Goal: Transaction & Acquisition: Purchase product/service

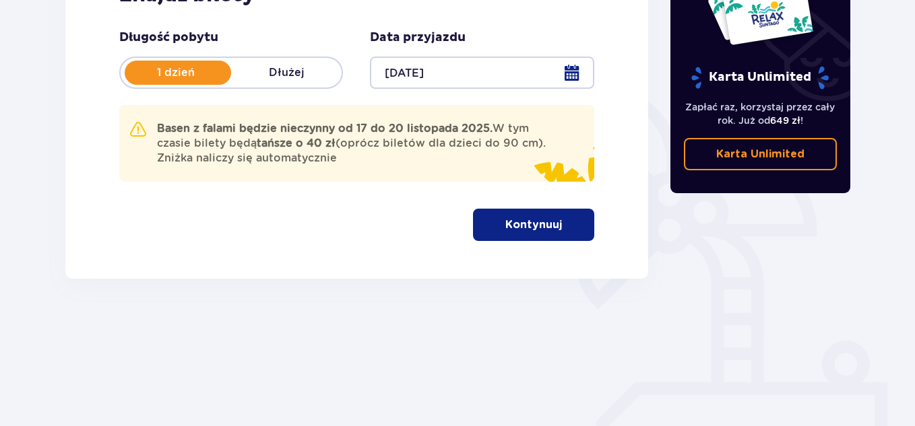
scroll to position [260, 0]
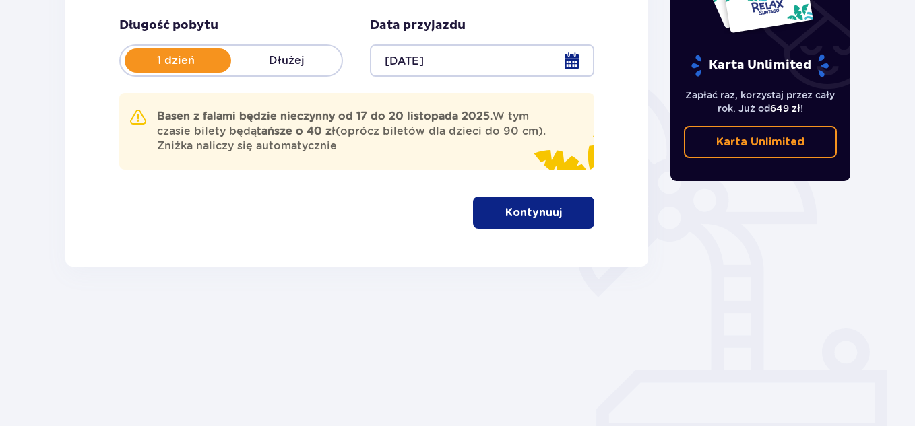
click at [561, 216] on span "button" at bounding box center [564, 213] width 16 height 16
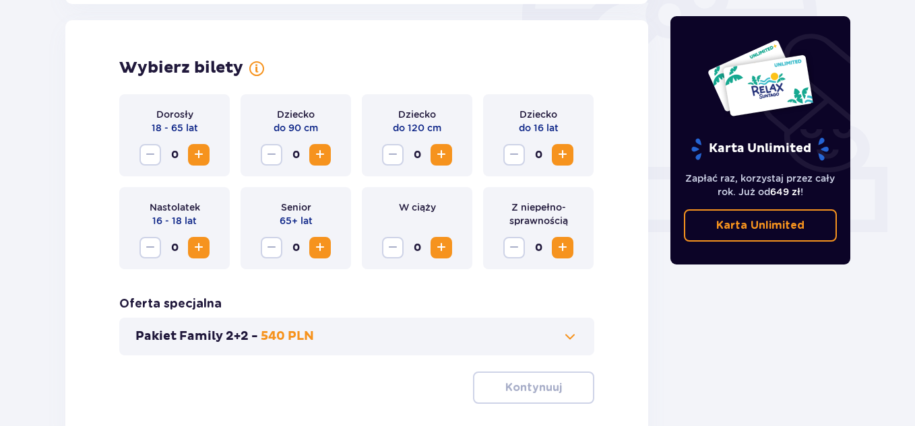
scroll to position [467, 0]
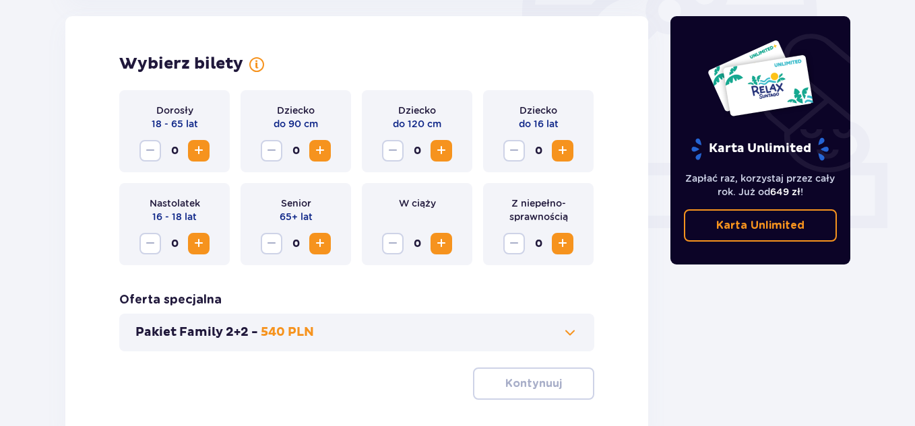
click at [186, 154] on div "0" at bounding box center [174, 151] width 70 height 22
click at [187, 154] on div "0" at bounding box center [174, 151] width 70 height 22
click at [203, 152] on span "Zwiększ" at bounding box center [199, 151] width 16 height 16
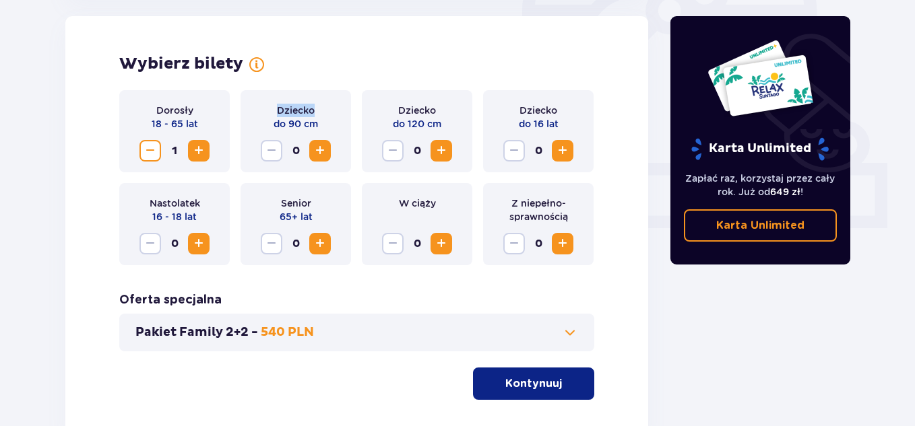
click at [203, 152] on span "Zwiększ" at bounding box center [199, 151] width 16 height 16
click at [317, 154] on span "Zwiększ" at bounding box center [320, 151] width 16 height 16
click at [566, 152] on span "Zwiększ" at bounding box center [562, 151] width 16 height 16
click at [567, 152] on span "Zwiększ" at bounding box center [562, 151] width 16 height 16
click at [520, 388] on p "Kontynuuj" at bounding box center [533, 384] width 57 height 15
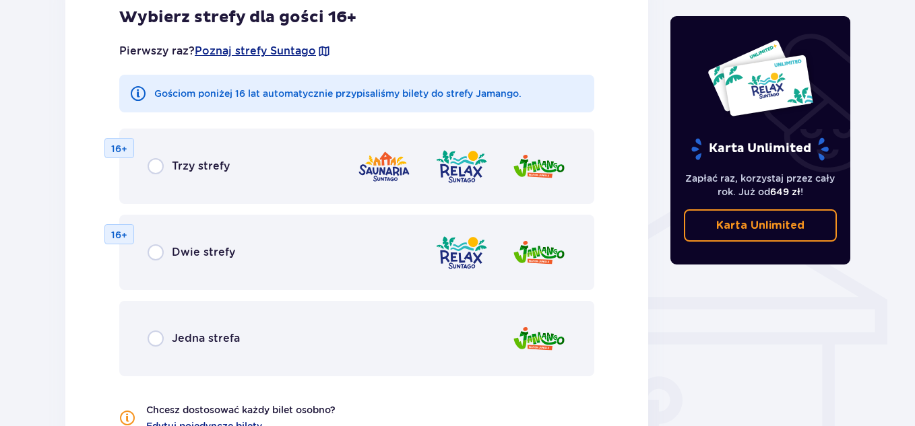
scroll to position [887, 0]
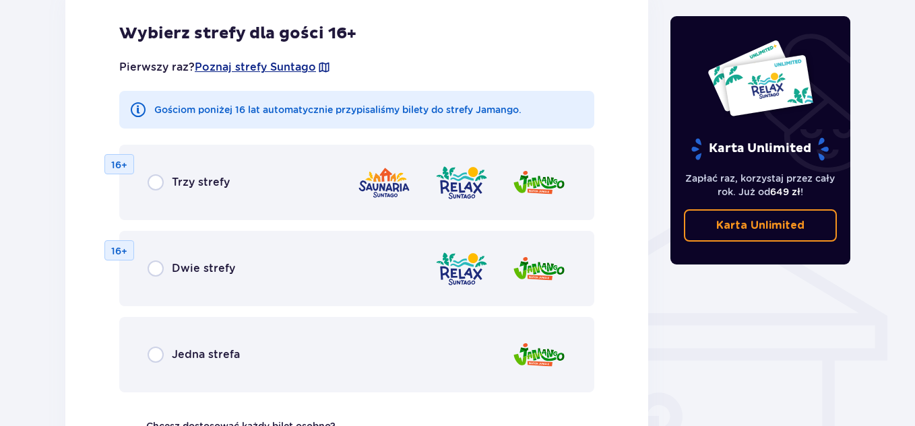
click at [157, 352] on input "radio" at bounding box center [156, 355] width 16 height 16
radio input "true"
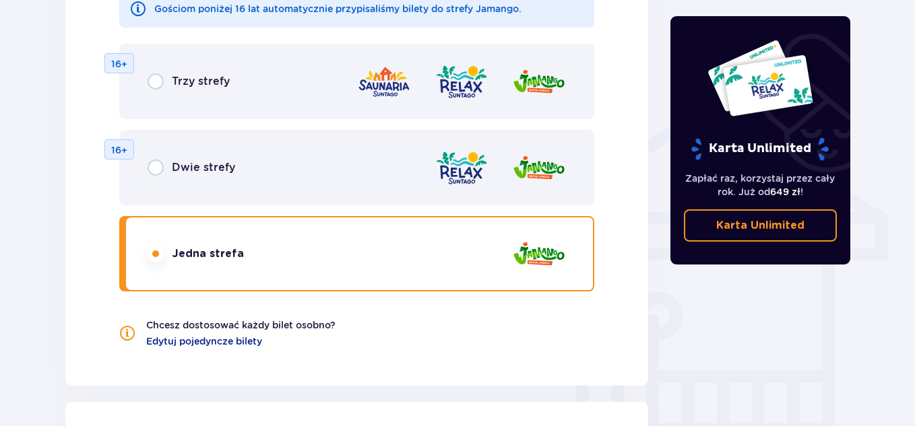
scroll to position [979, 0]
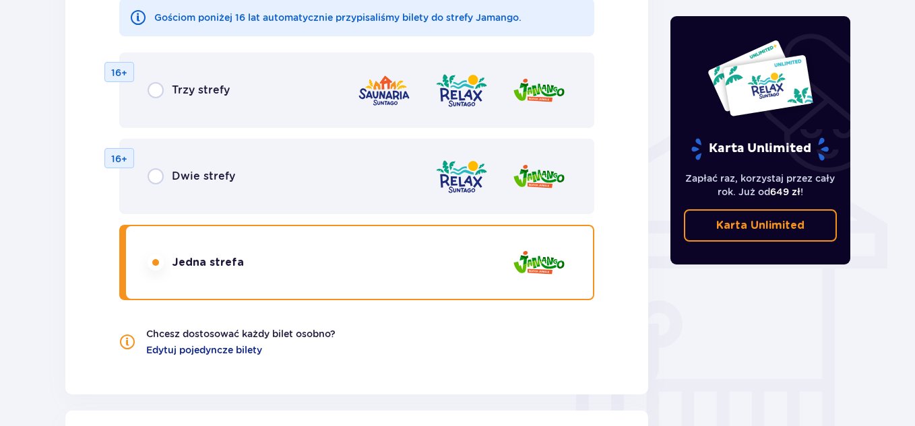
click at [123, 154] on p "16+" at bounding box center [119, 158] width 16 height 13
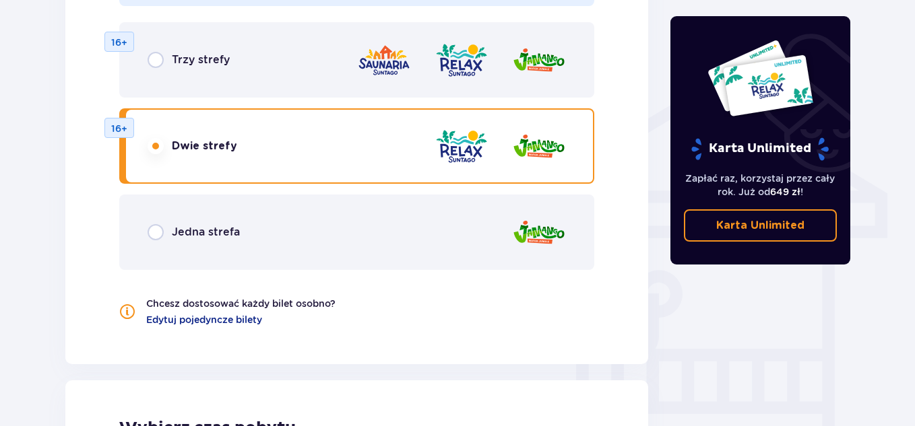
scroll to position [0, 0]
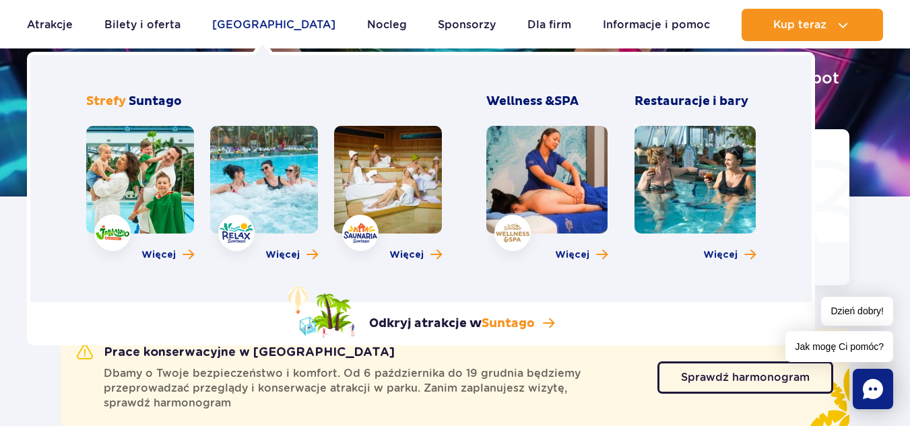
click at [243, 21] on link "[GEOGRAPHIC_DATA]" at bounding box center [273, 25] width 123 height 32
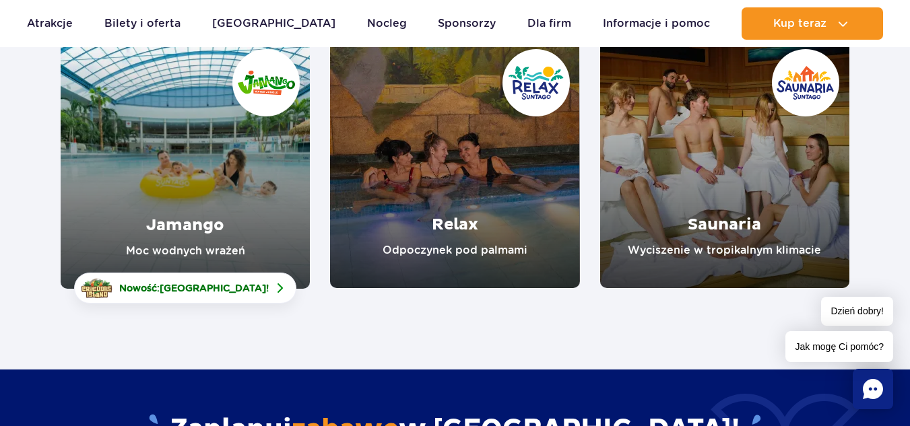
scroll to position [225, 0]
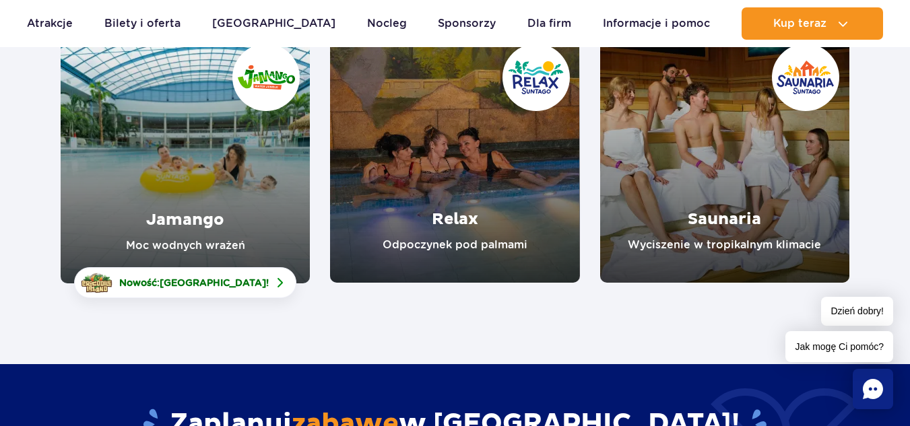
click at [176, 216] on link "Jamango" at bounding box center [185, 159] width 249 height 250
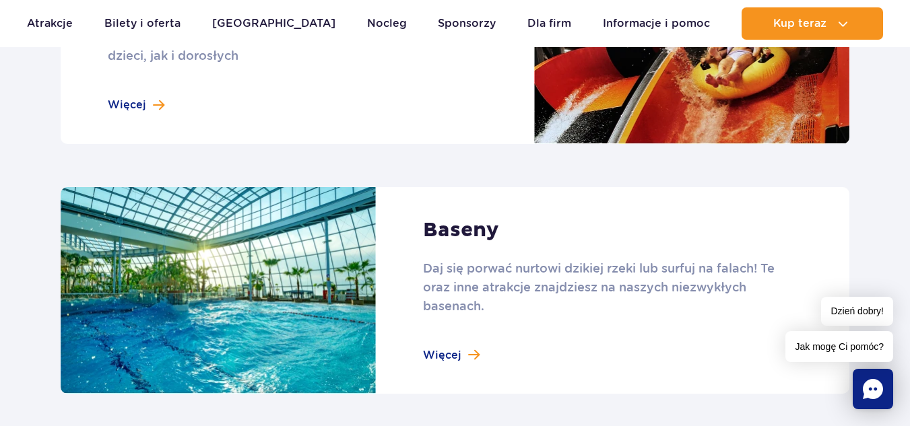
scroll to position [1305, 0]
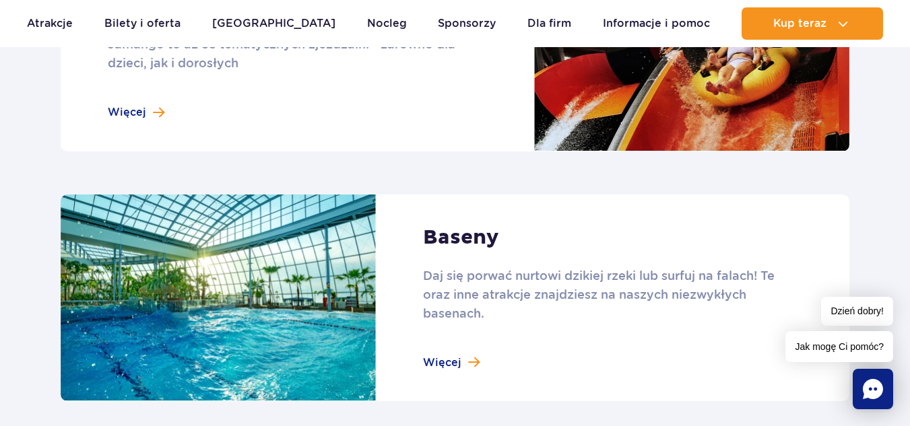
click at [906, 153] on section "Atrakcje strefy Jamango Crocodile Island Nowość Crocodile Island to zainspirowa…" at bounding box center [455, 199] width 910 height 1368
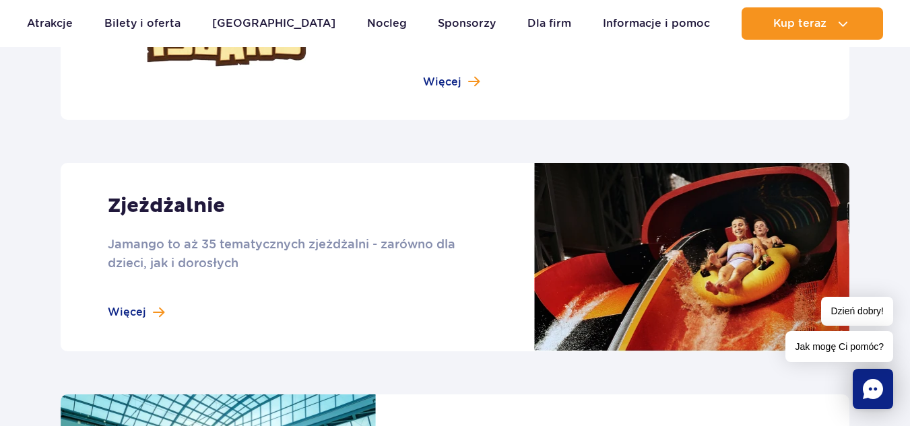
scroll to position [1113, 0]
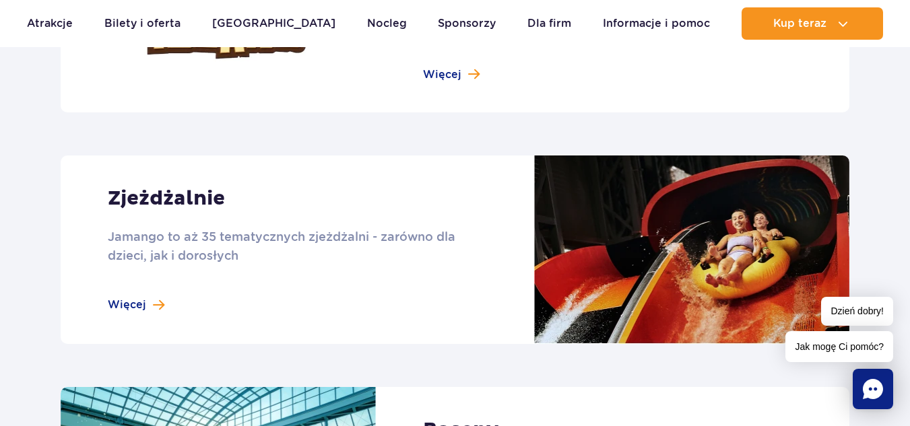
click at [153, 303] on link at bounding box center [455, 250] width 789 height 189
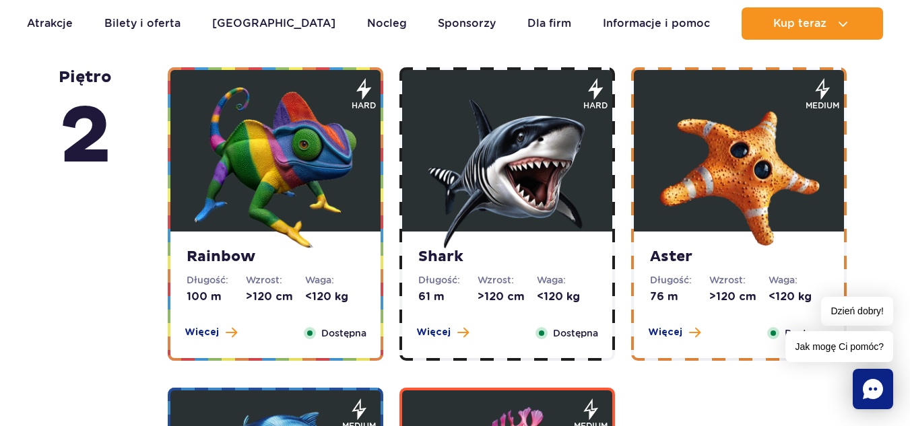
scroll to position [2361, 0]
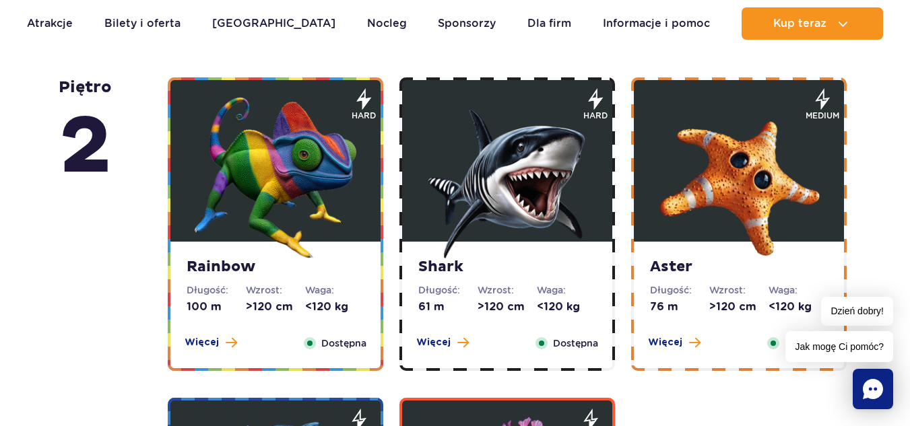
click at [475, 155] on img at bounding box center [507, 178] width 162 height 162
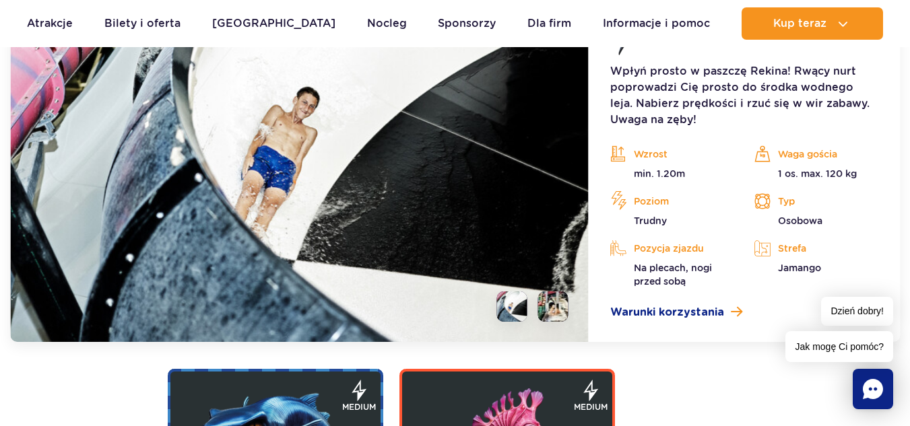
scroll to position [2895, 0]
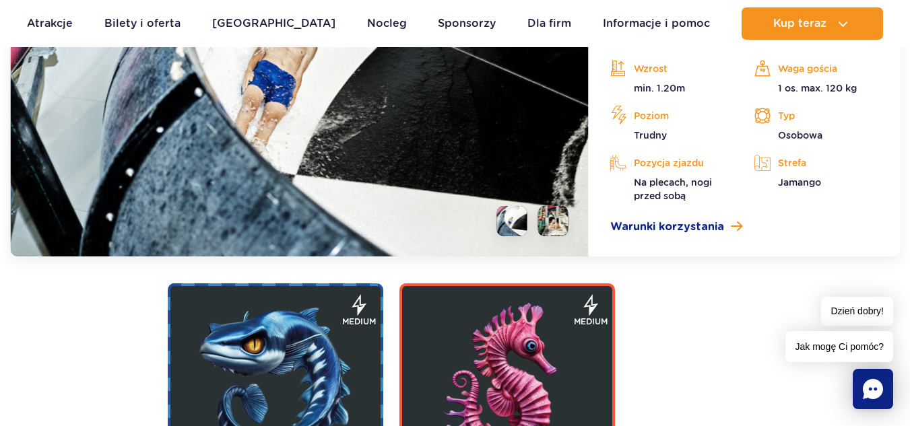
click at [554, 223] on li at bounding box center [553, 221] width 30 height 30
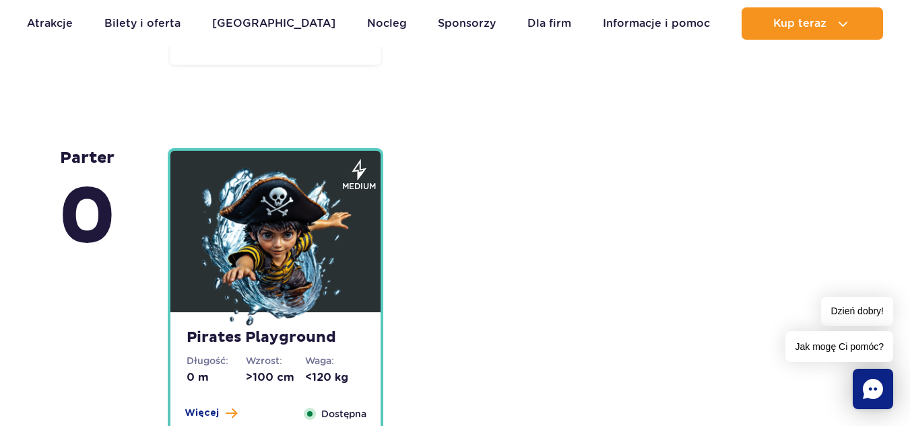
scroll to position [3834, 0]
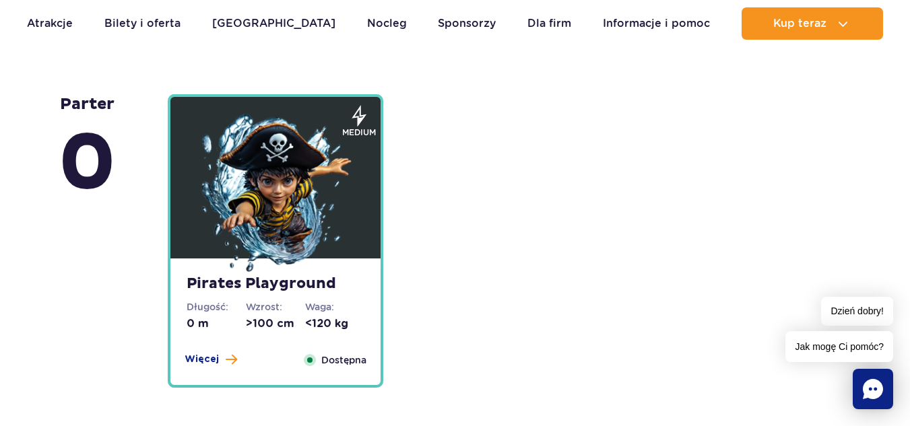
click at [294, 218] on img at bounding box center [276, 195] width 162 height 162
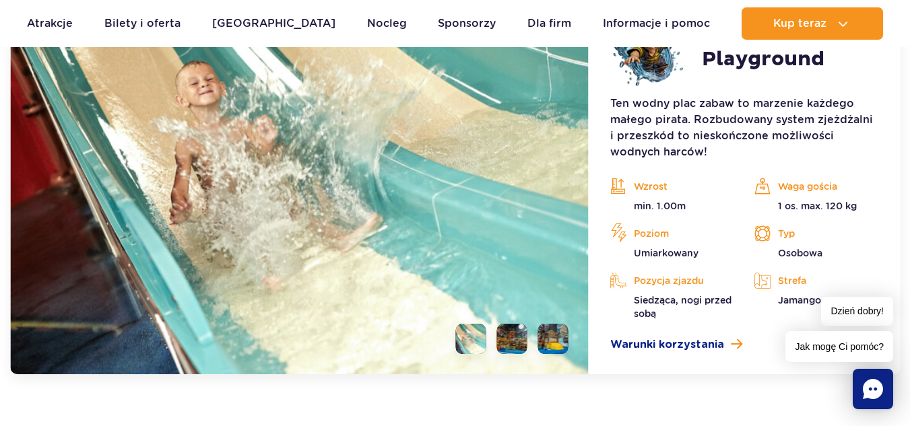
scroll to position [3943, 0]
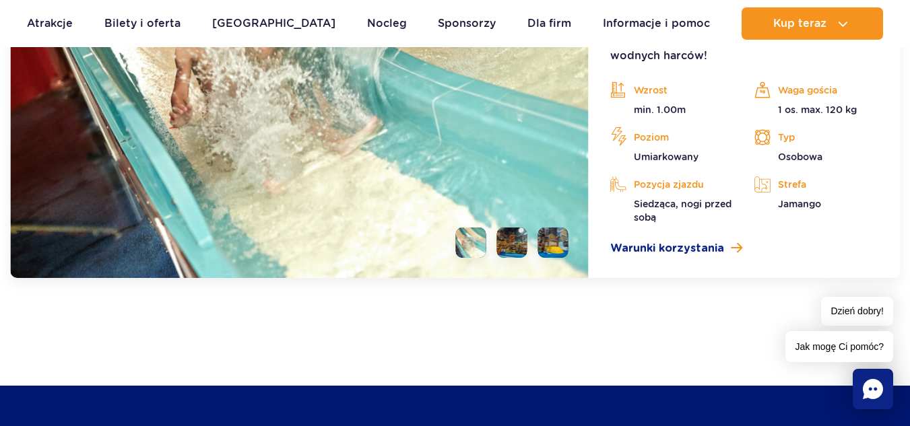
click at [515, 245] on li at bounding box center [512, 243] width 30 height 30
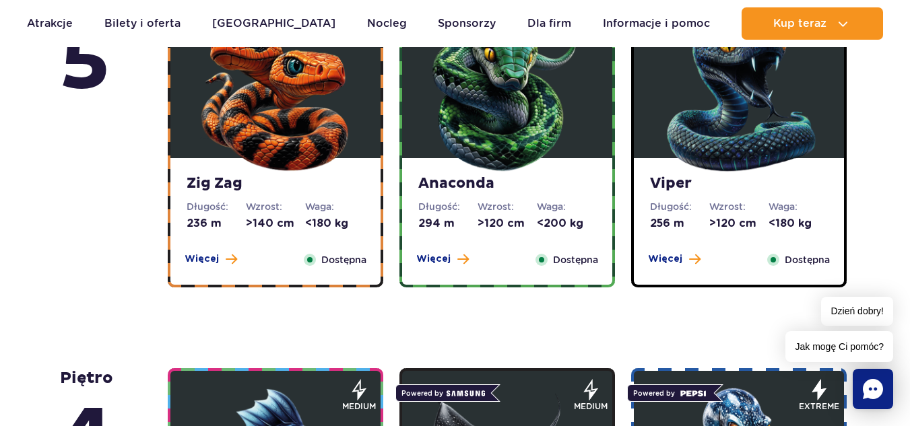
scroll to position [905, 0]
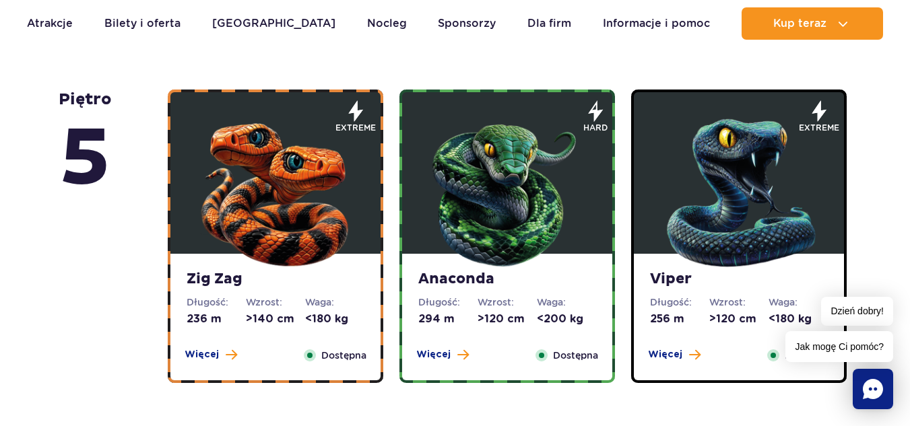
click at [287, 194] on img at bounding box center [276, 190] width 162 height 162
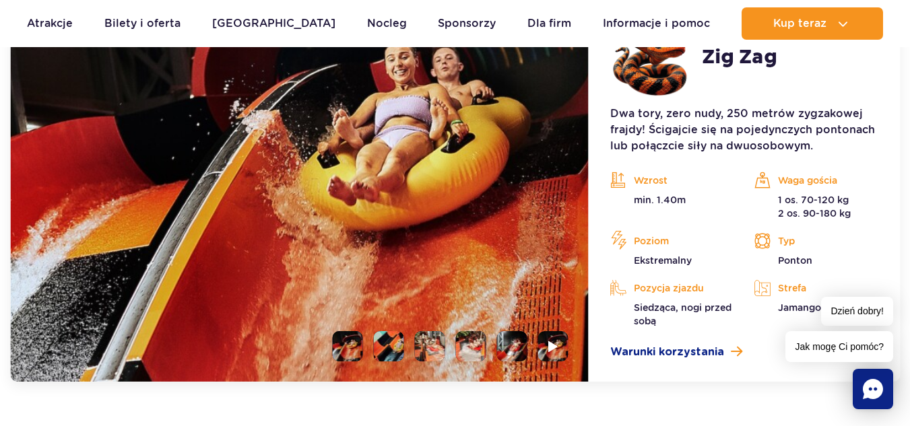
scroll to position [1312, 0]
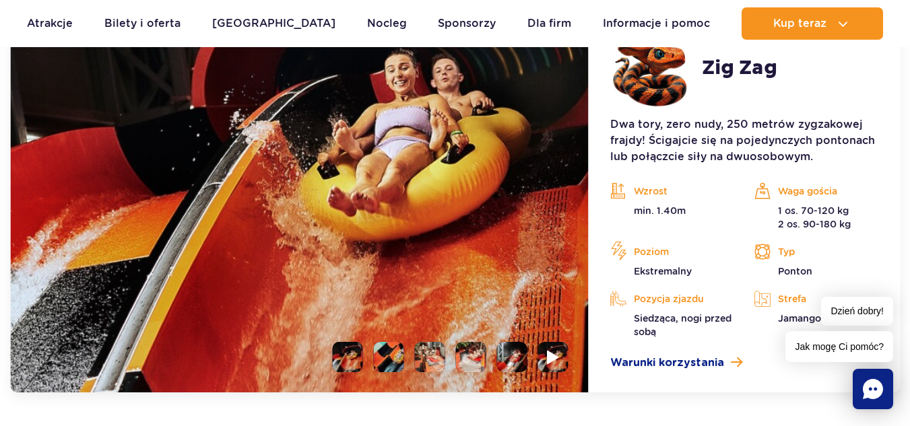
click at [550, 357] on img at bounding box center [553, 357] width 13 height 15
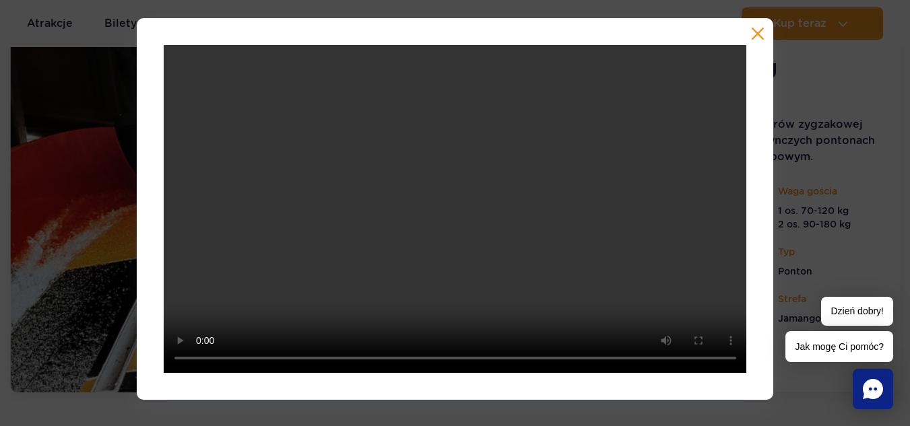
click at [754, 36] on button "button" at bounding box center [757, 33] width 13 height 13
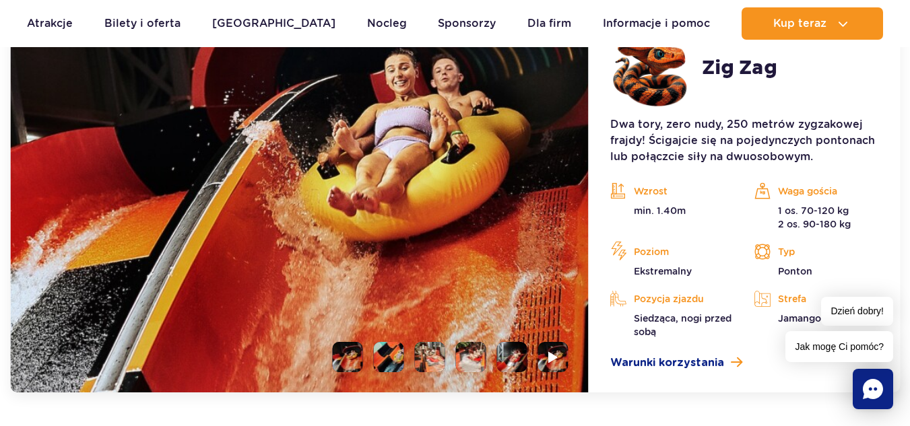
click at [388, 357] on li at bounding box center [389, 357] width 30 height 30
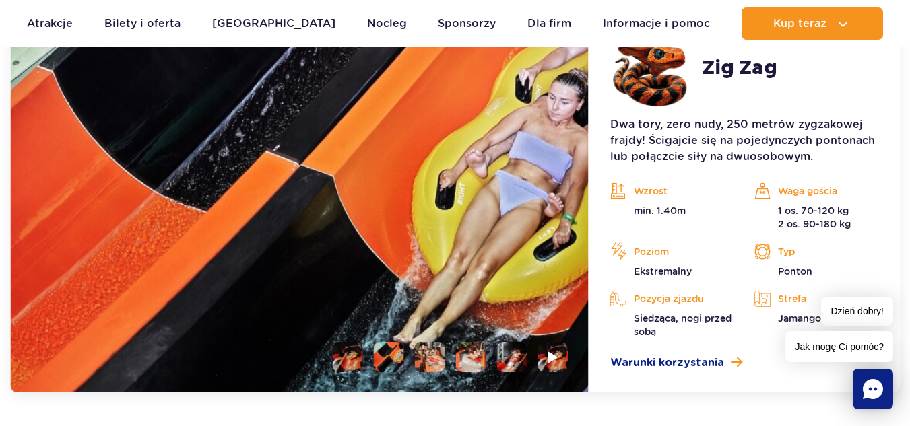
click at [440, 368] on li at bounding box center [430, 357] width 30 height 30
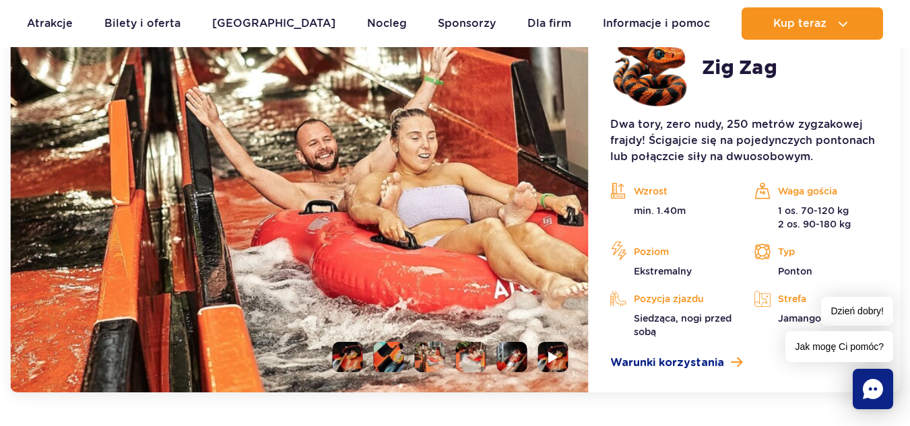
click at [482, 359] on li at bounding box center [471, 357] width 30 height 30
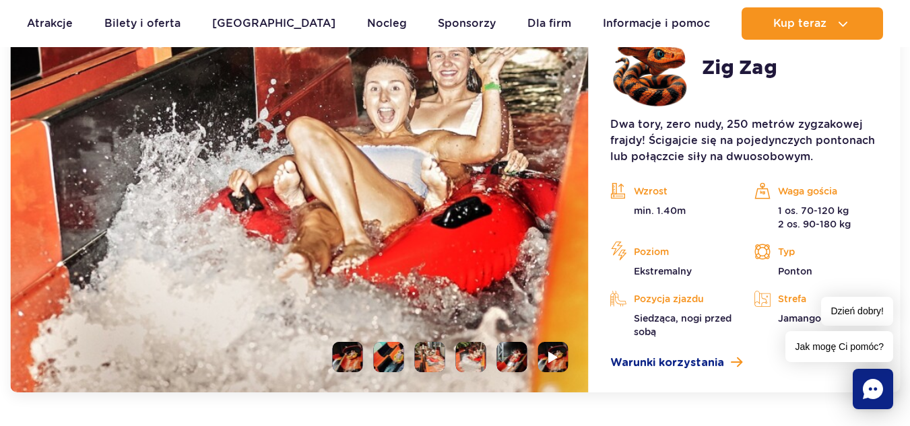
click at [517, 358] on li at bounding box center [512, 357] width 30 height 30
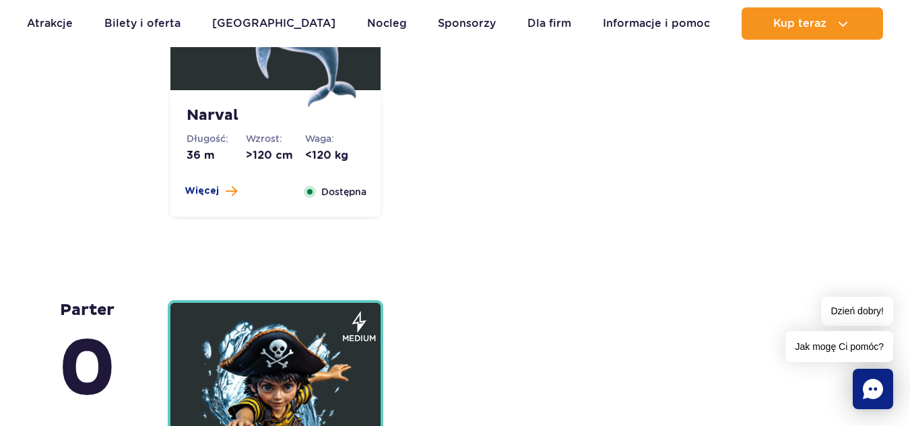
scroll to position [3465, 0]
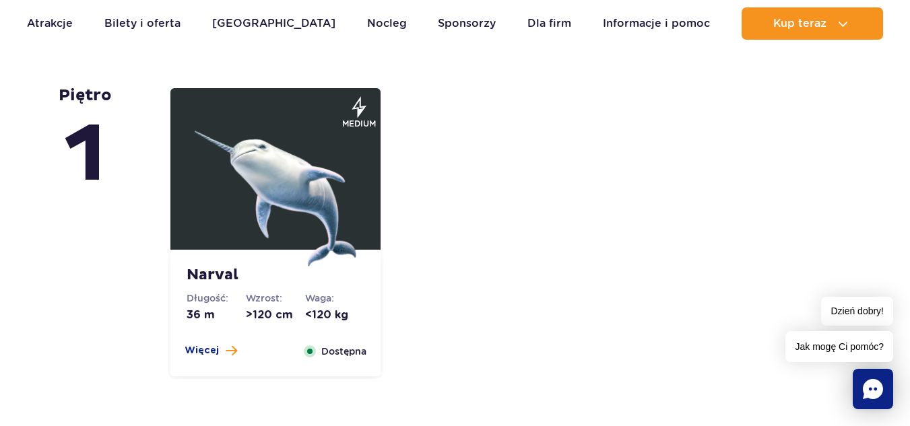
click at [303, 195] on img at bounding box center [276, 186] width 162 height 162
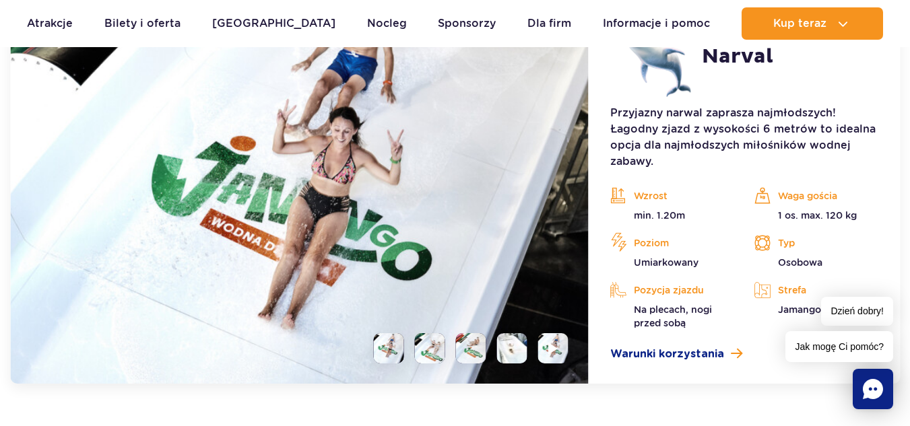
scroll to position [3388, 0]
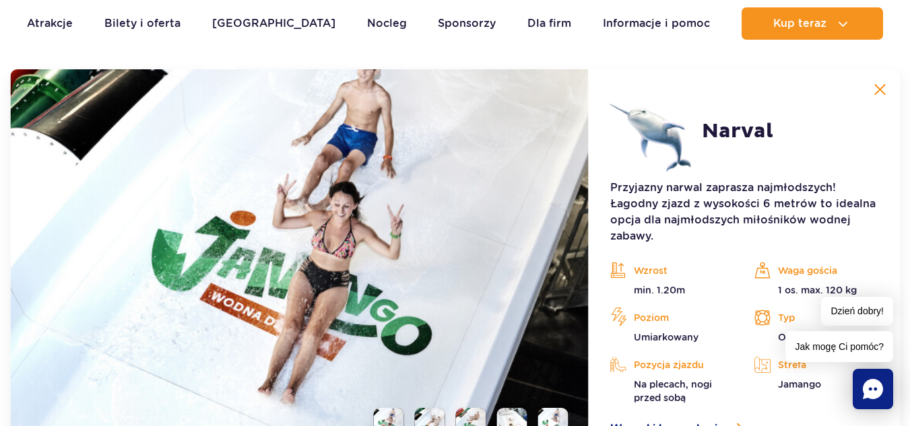
click at [430, 417] on li at bounding box center [430, 423] width 30 height 30
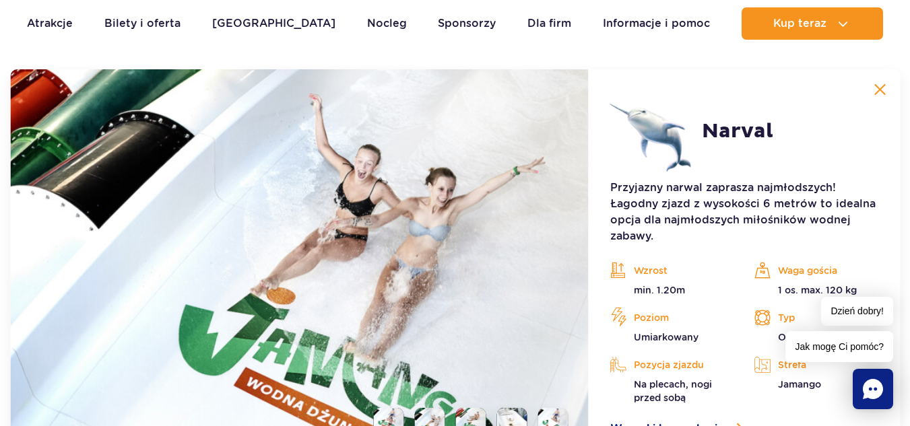
click at [475, 418] on li at bounding box center [471, 423] width 30 height 30
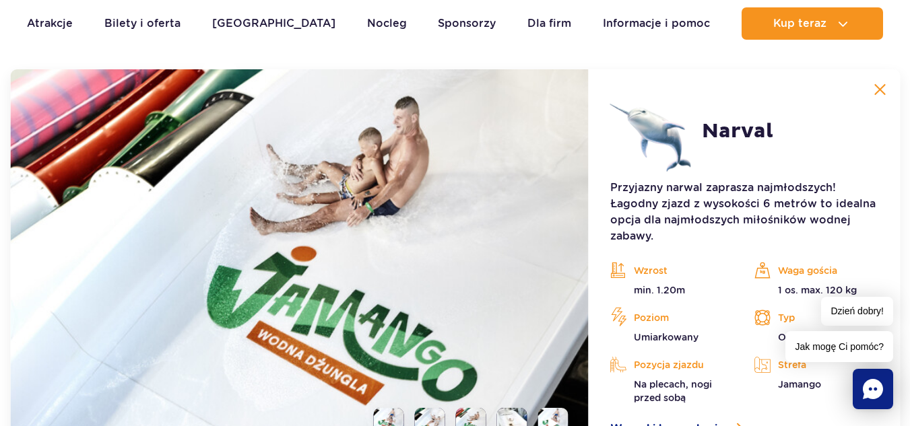
click at [509, 412] on li at bounding box center [512, 423] width 30 height 30
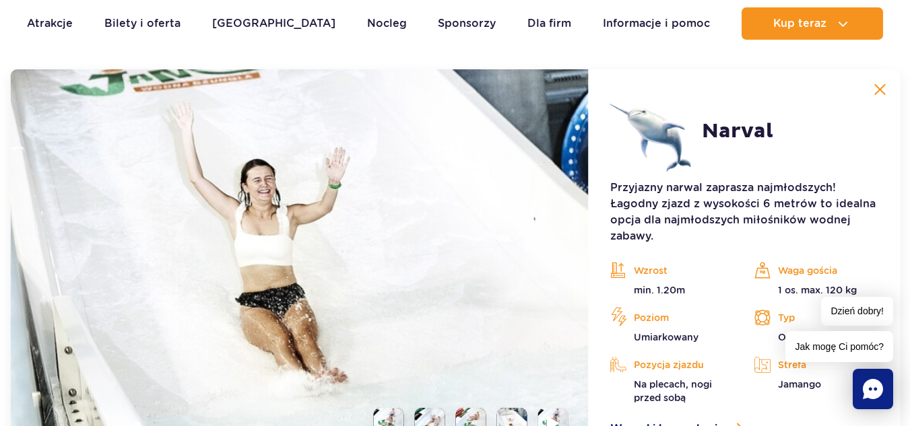
click at [552, 412] on li at bounding box center [553, 423] width 30 height 30
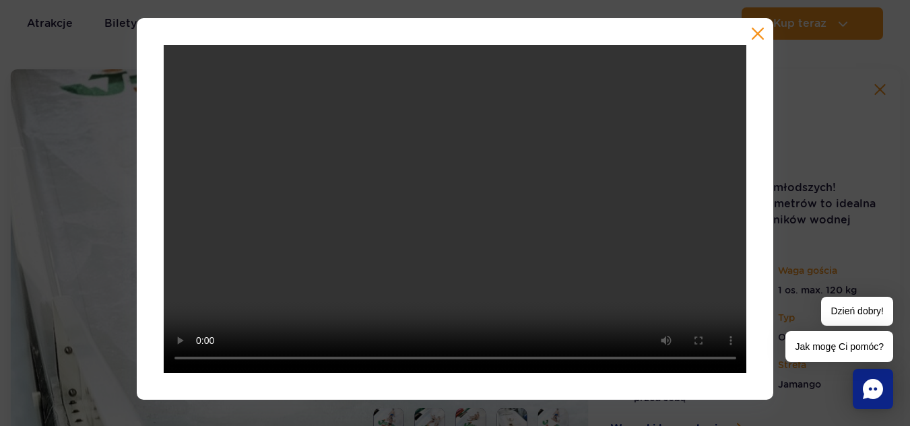
click at [757, 32] on button "button" at bounding box center [757, 33] width 13 height 13
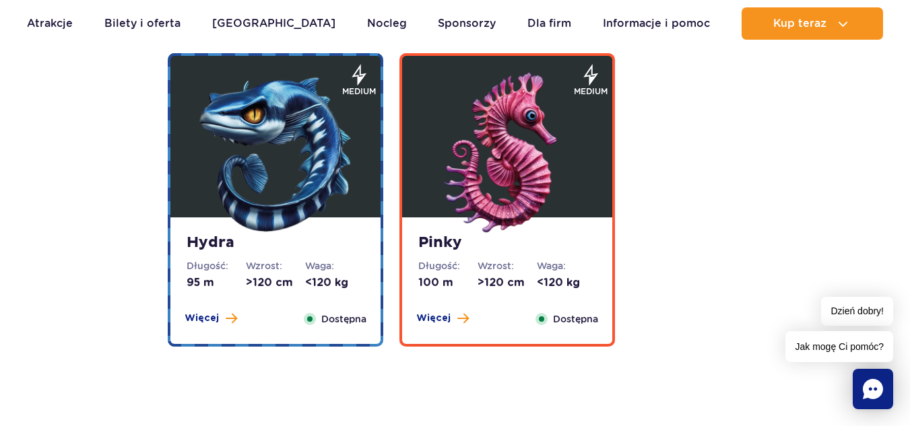
scroll to position [2717, 0]
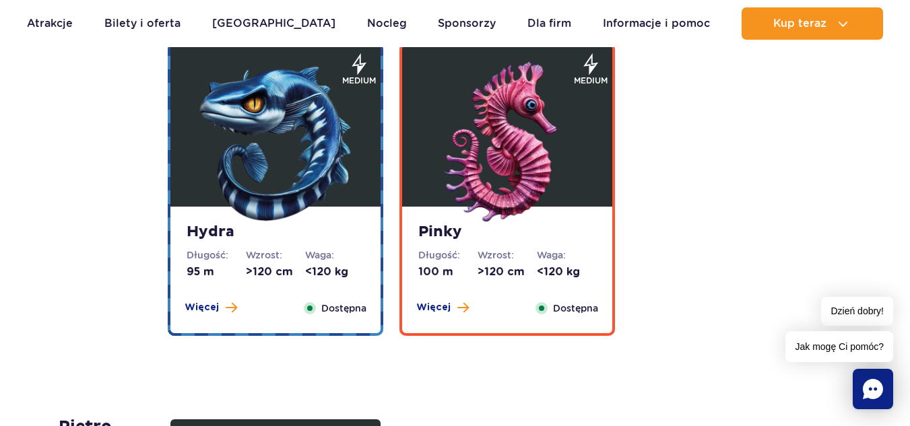
click at [507, 149] on img at bounding box center [507, 143] width 162 height 162
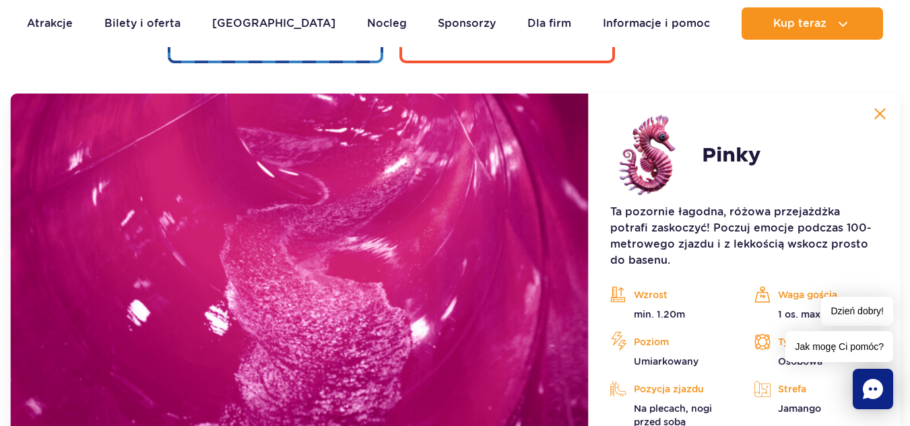
scroll to position [3002, 0]
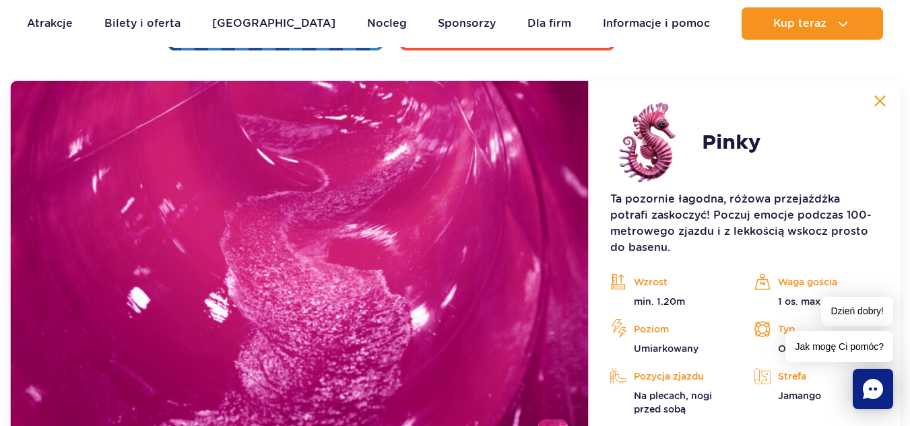
drag, startPoint x: 909, startPoint y: 212, endPoint x: 909, endPoint y: 228, distance: 16.9
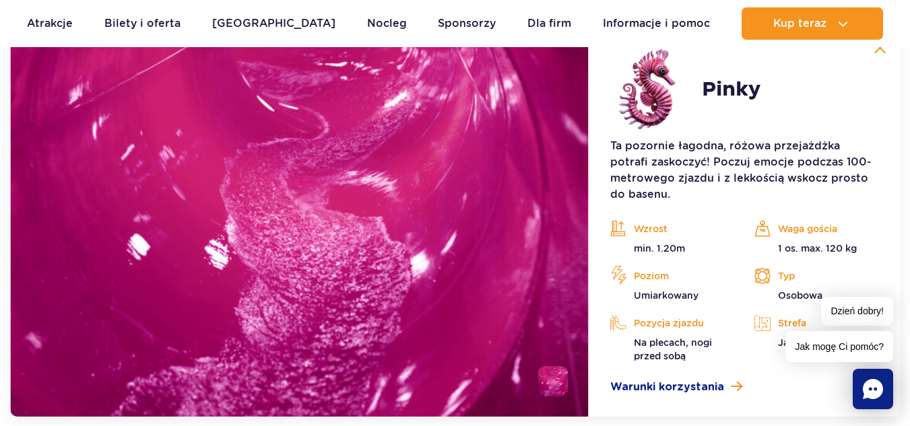
scroll to position [3066, 0]
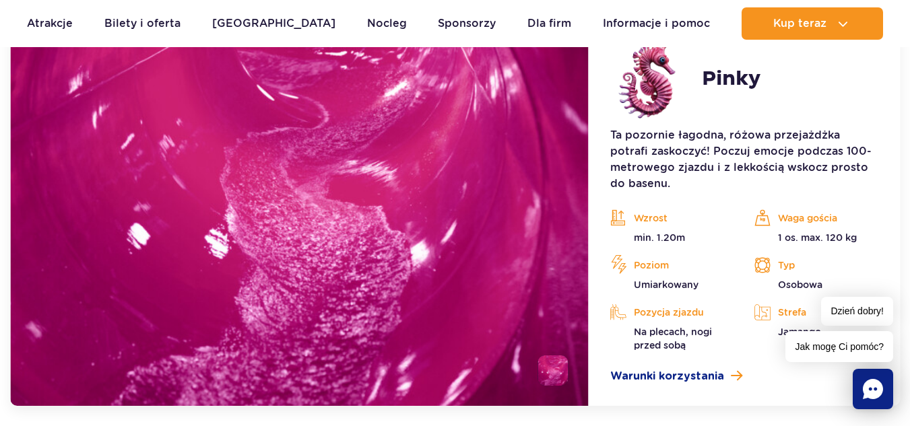
click at [554, 372] on li at bounding box center [553, 371] width 30 height 30
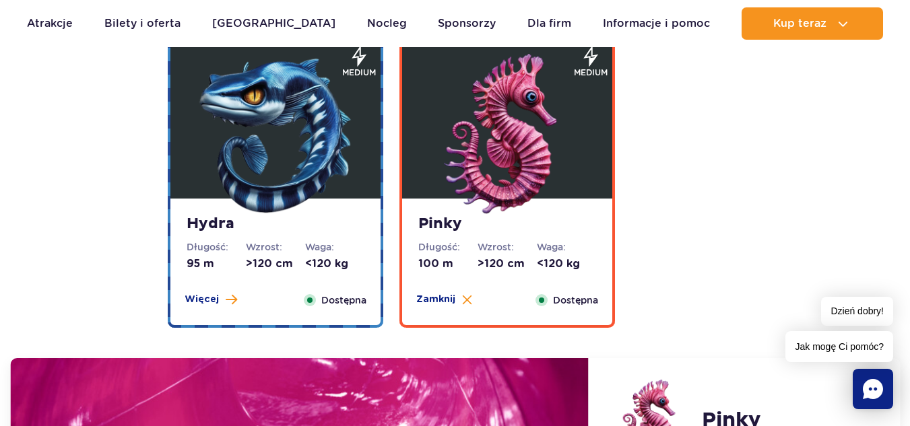
scroll to position [2715, 0]
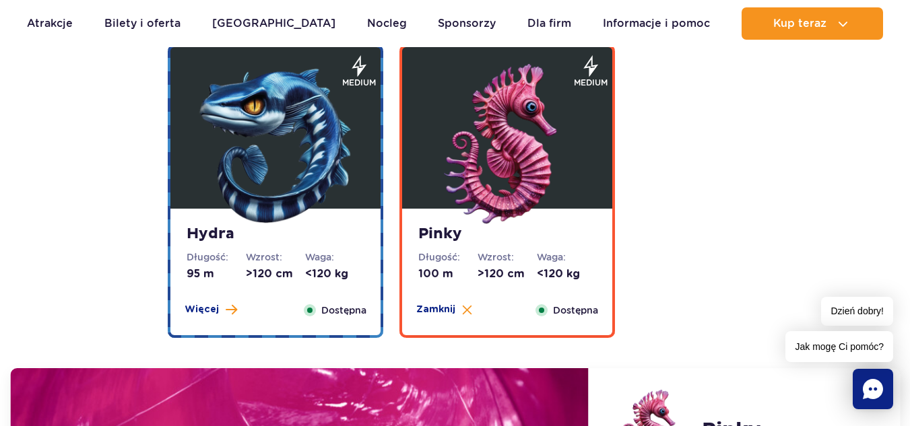
click at [340, 184] on img at bounding box center [276, 145] width 162 height 162
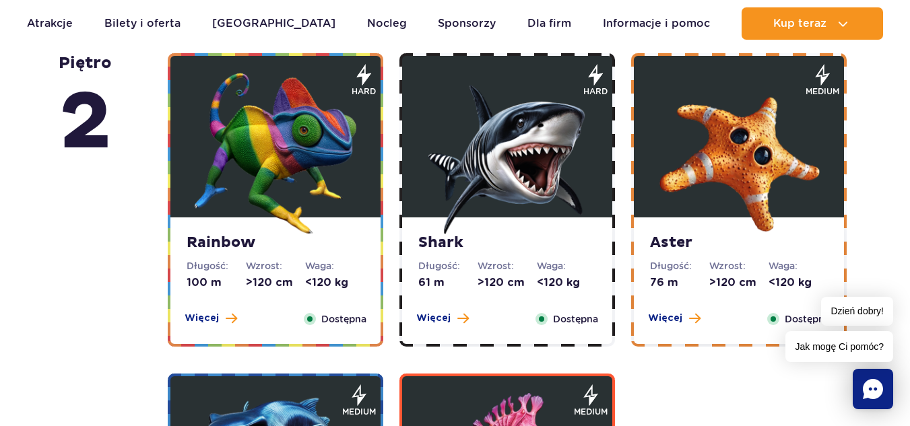
scroll to position [2375, 0]
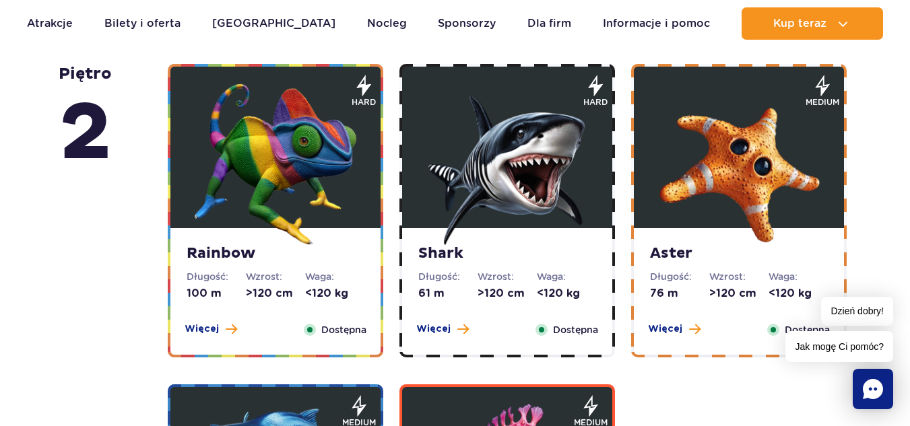
click at [302, 216] on img at bounding box center [276, 165] width 162 height 162
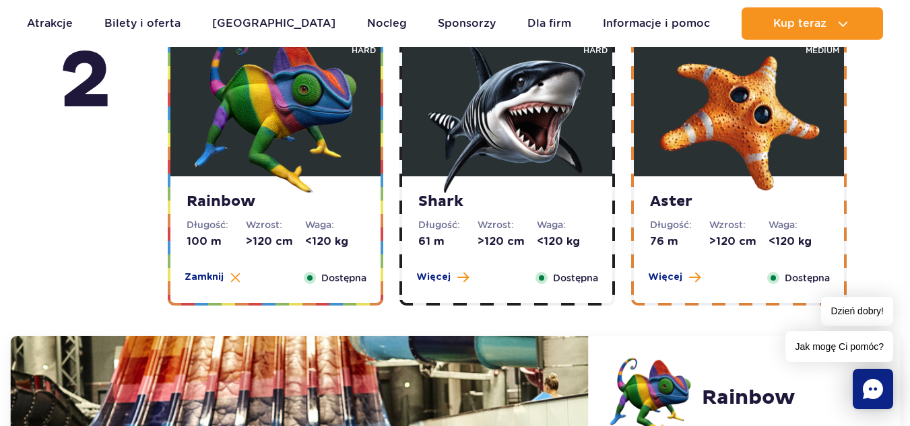
scroll to position [2394, 0]
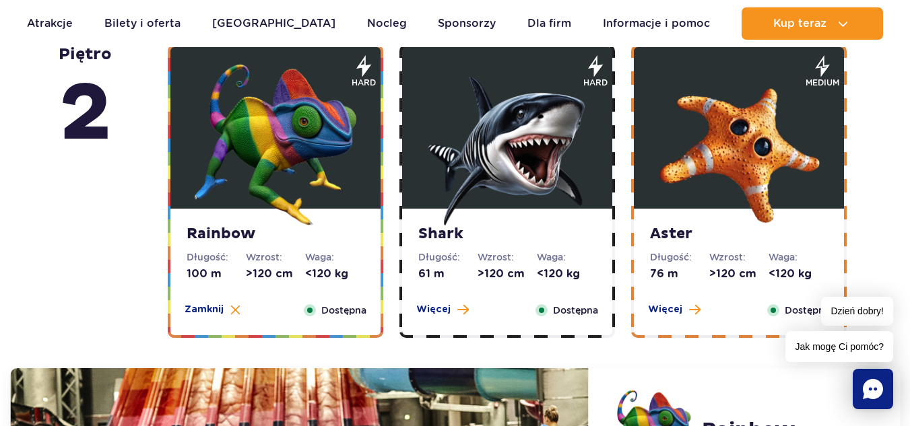
click at [777, 170] on img at bounding box center [739, 145] width 162 height 162
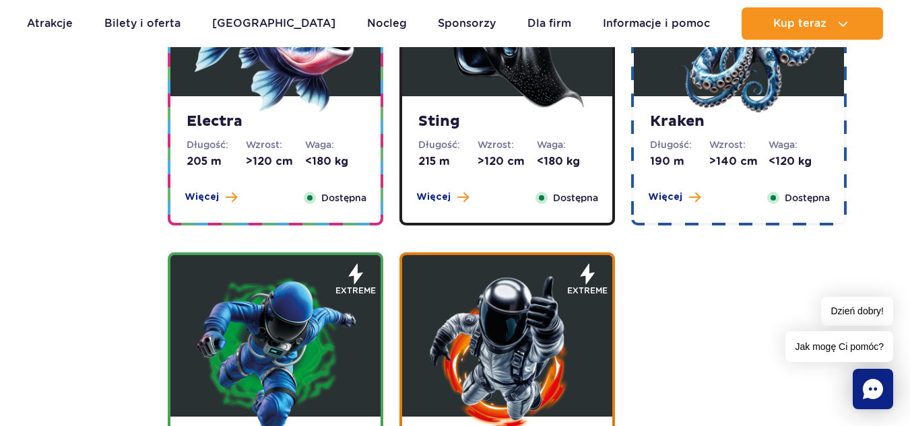
scroll to position [1596, 0]
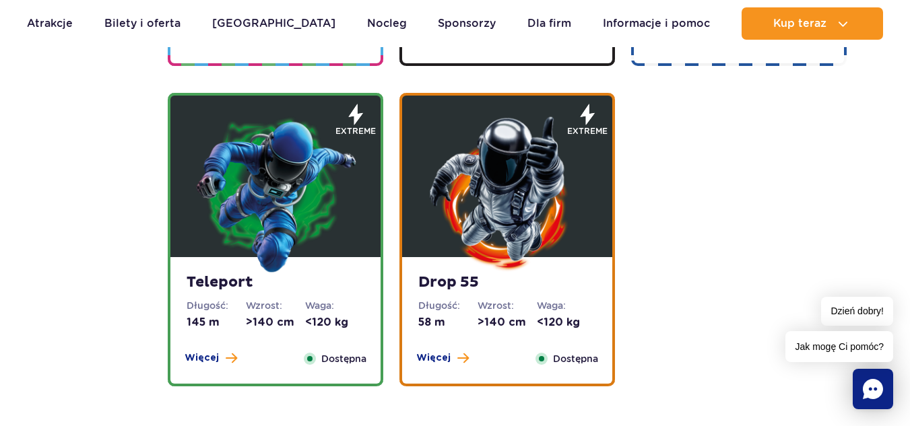
click at [298, 220] on img at bounding box center [276, 193] width 162 height 162
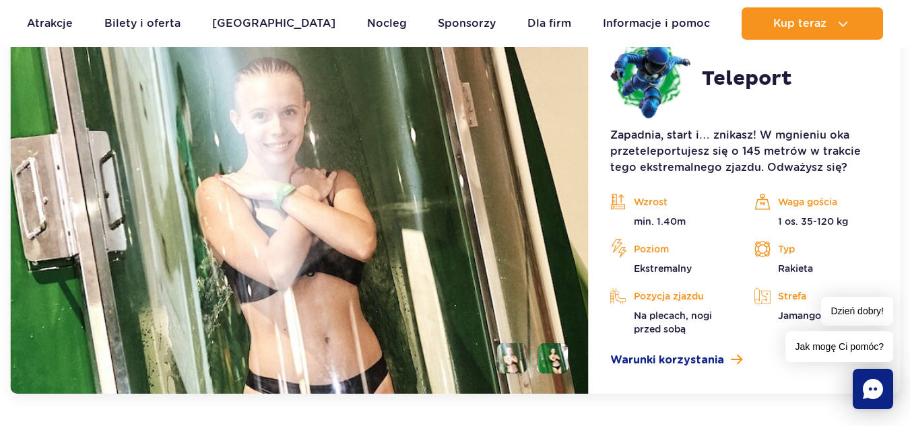
scroll to position [1986, 0]
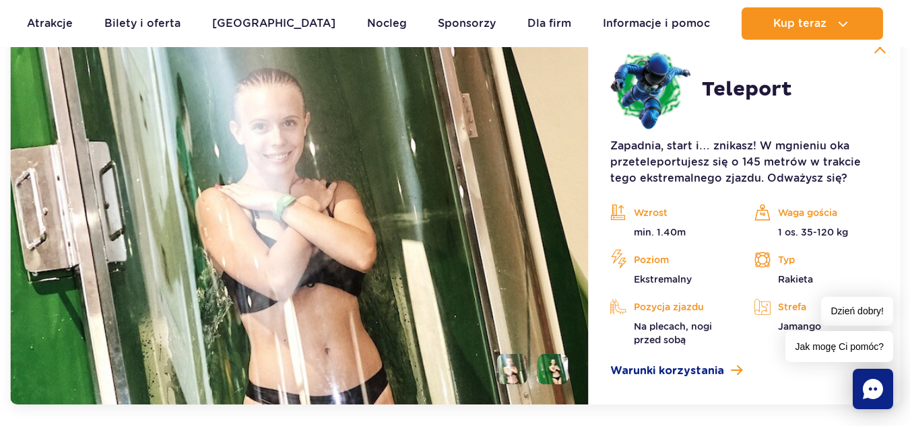
click at [560, 363] on li at bounding box center [553, 369] width 30 height 30
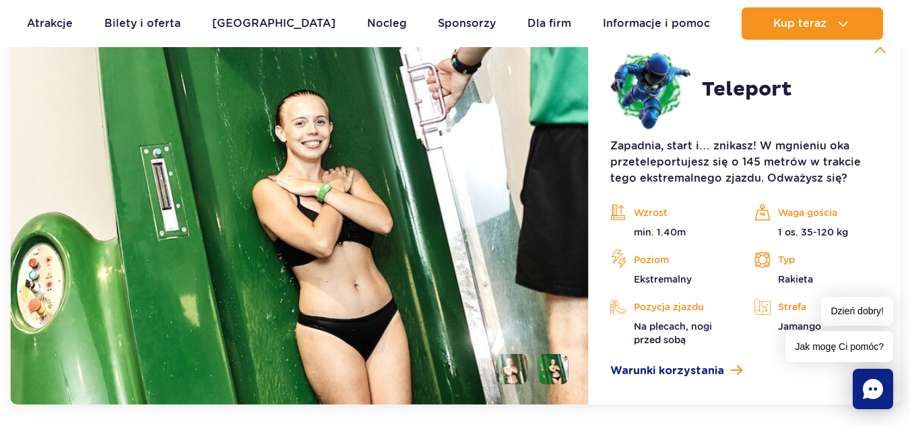
click at [560, 362] on img at bounding box center [553, 369] width 30 height 30
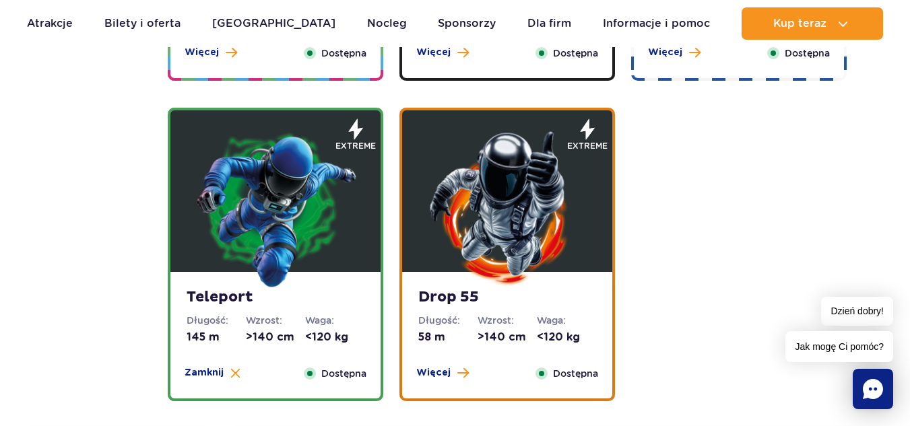
scroll to position [1603, 0]
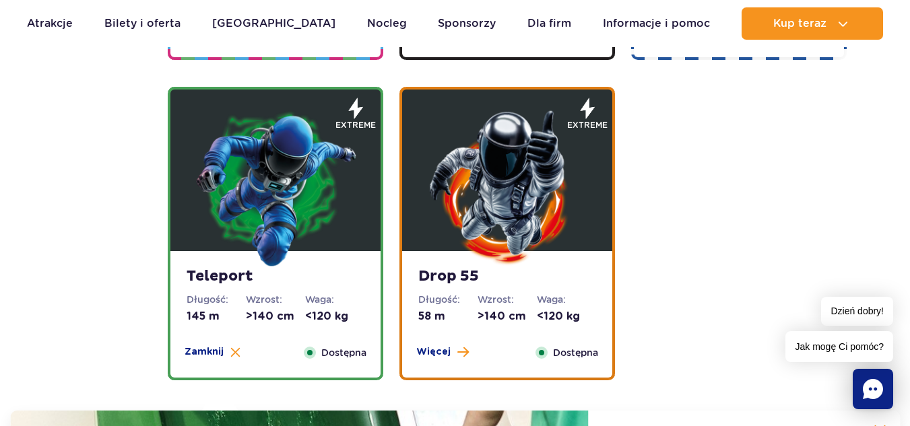
click at [557, 184] on img at bounding box center [507, 187] width 162 height 162
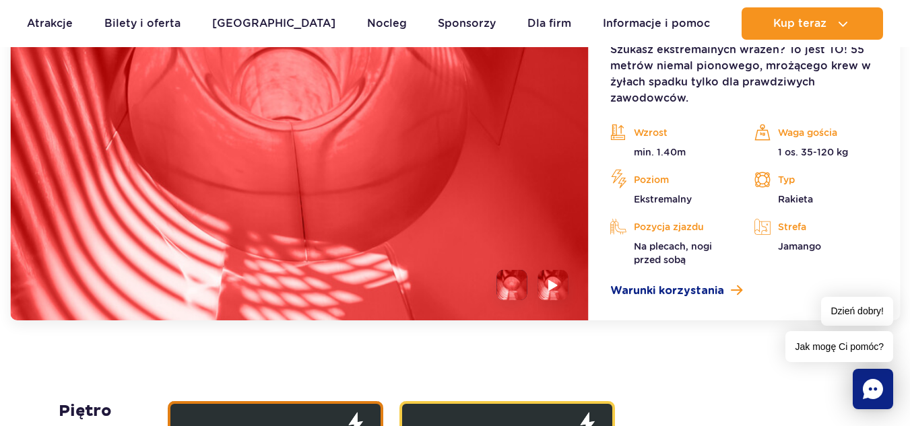
scroll to position [2167, 0]
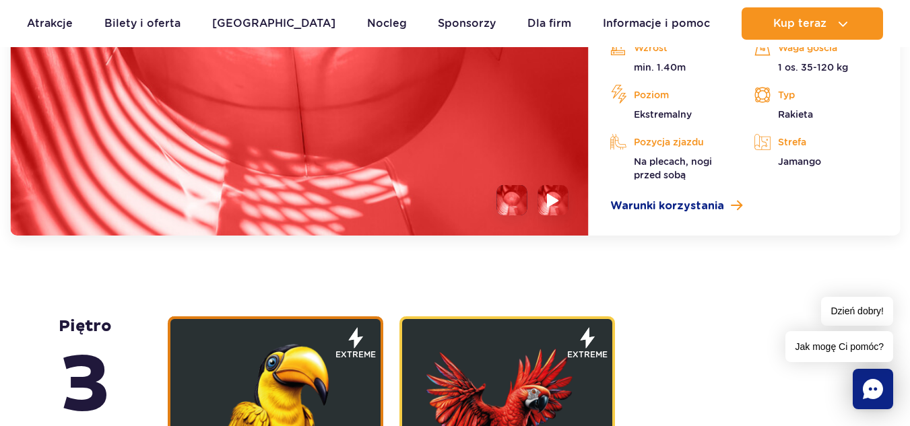
click at [560, 201] on img at bounding box center [553, 200] width 13 height 15
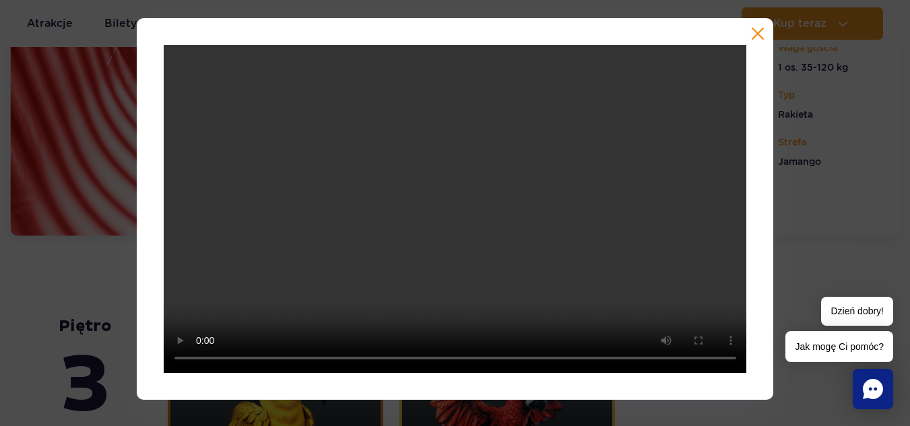
click at [756, 32] on button "button" at bounding box center [757, 33] width 13 height 13
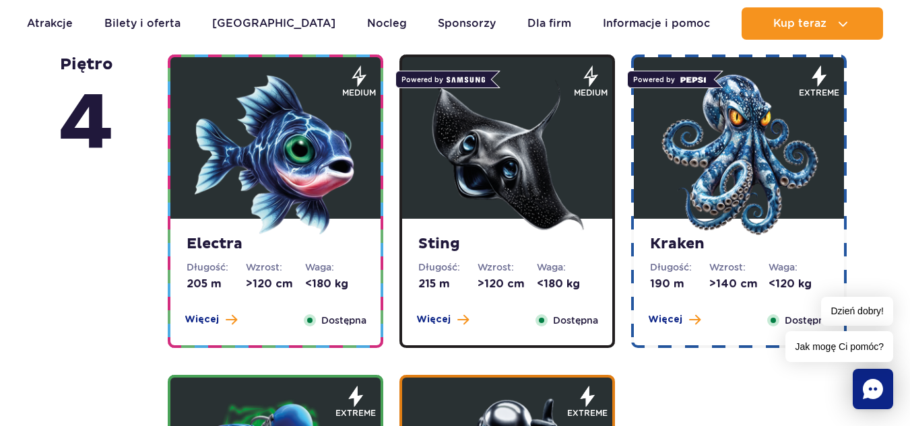
scroll to position [1303, 0]
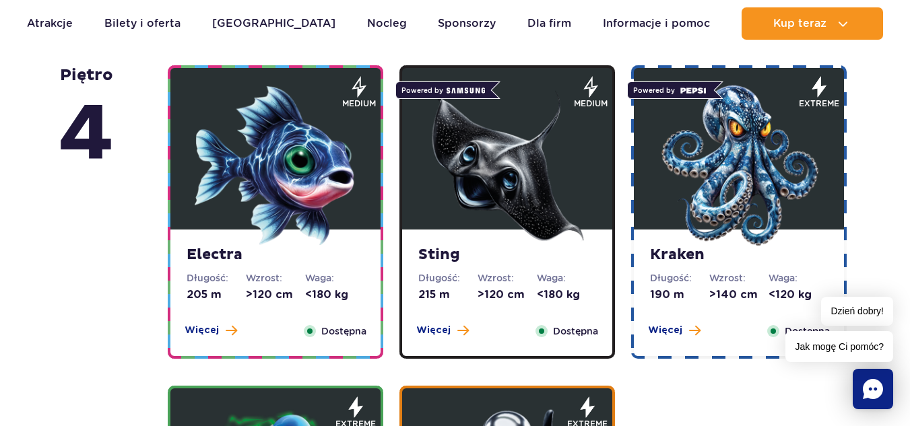
click at [507, 180] on img at bounding box center [507, 166] width 162 height 162
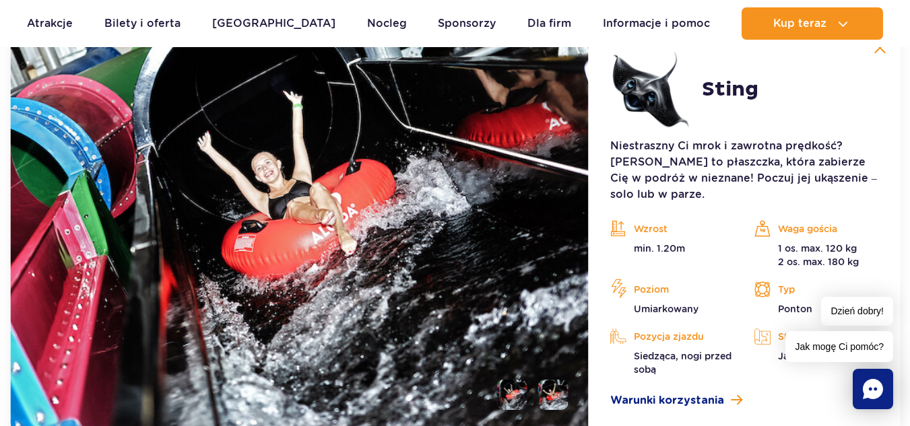
scroll to position [1676, 0]
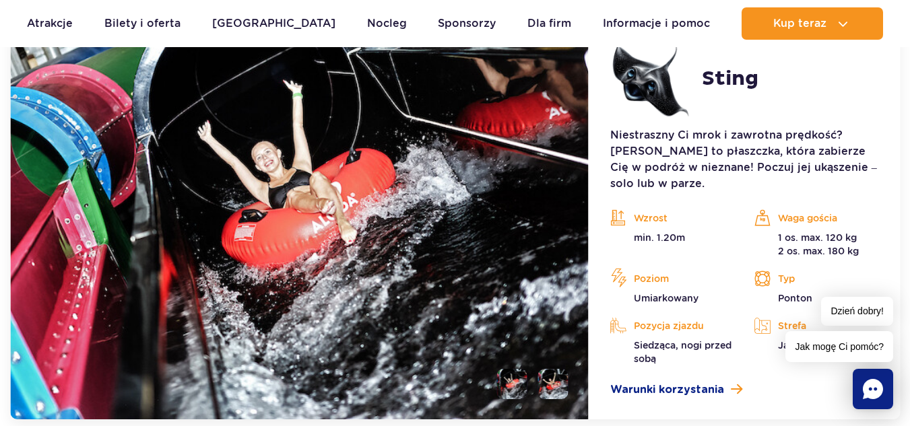
click at [552, 369] on li at bounding box center [553, 384] width 30 height 30
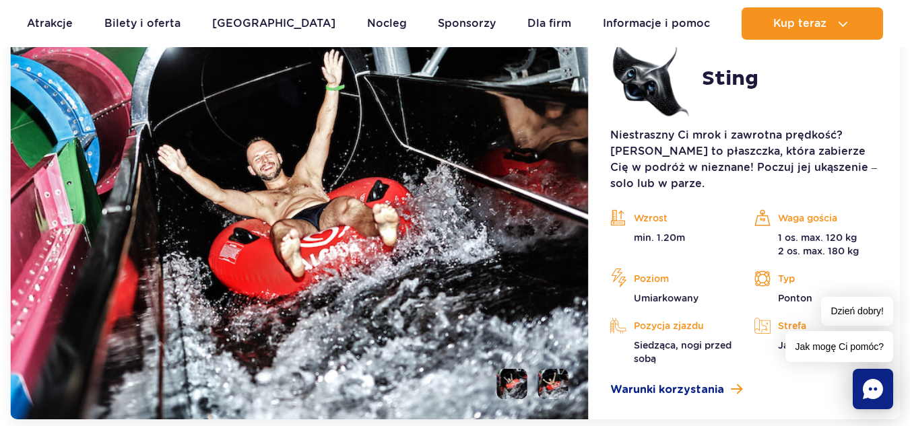
click at [516, 373] on li at bounding box center [512, 384] width 30 height 30
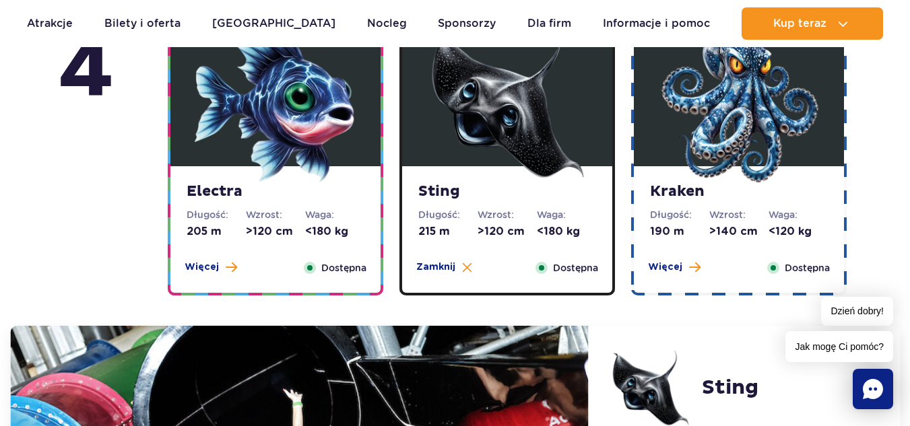
click at [813, 104] on img at bounding box center [739, 103] width 162 height 162
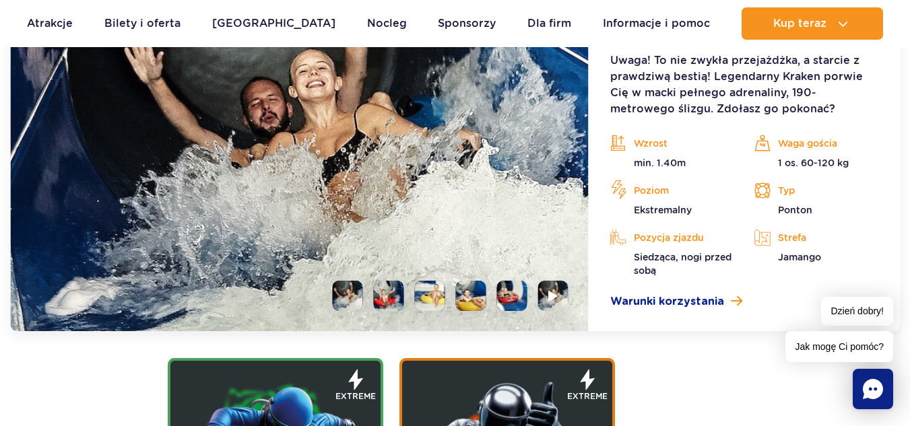
scroll to position [1687, 0]
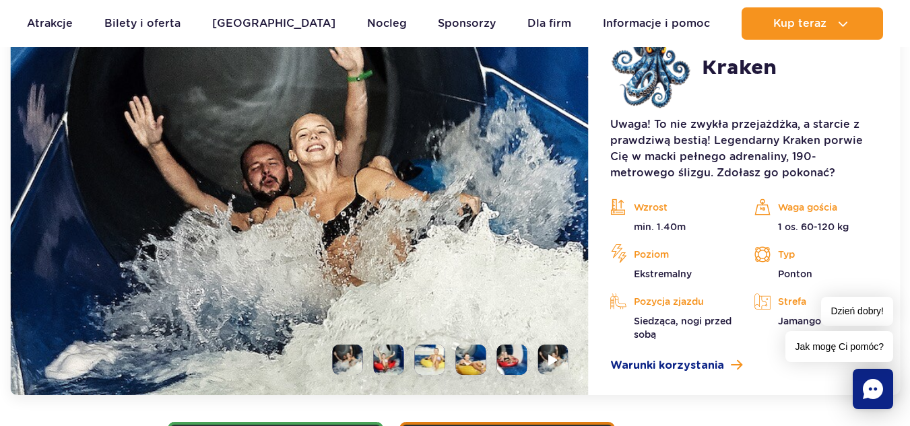
click at [542, 195] on img at bounding box center [299, 200] width 579 height 389
click at [428, 354] on li at bounding box center [430, 360] width 30 height 30
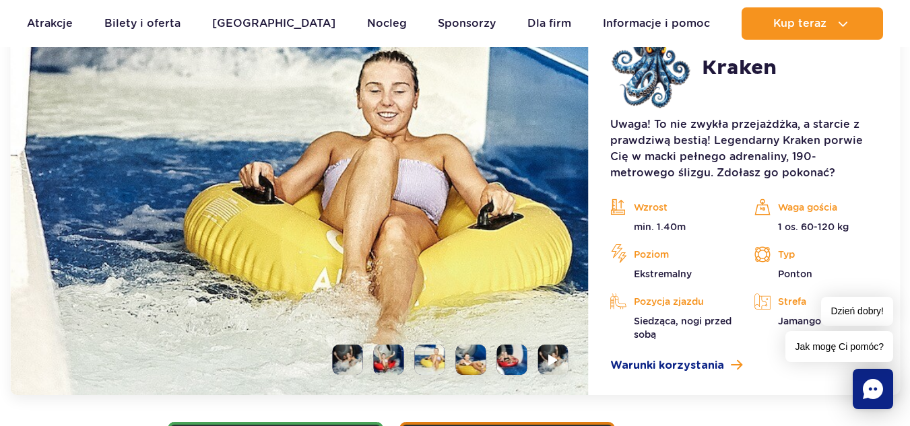
click at [472, 358] on li at bounding box center [471, 360] width 30 height 30
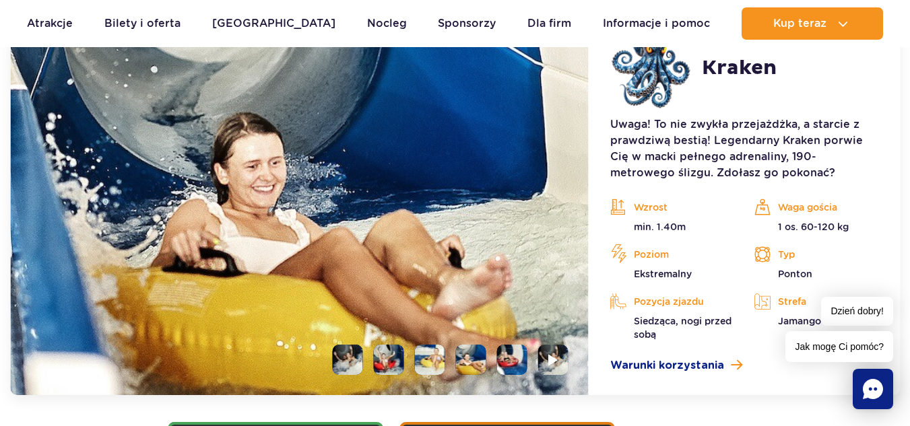
click at [508, 359] on li at bounding box center [512, 360] width 30 height 30
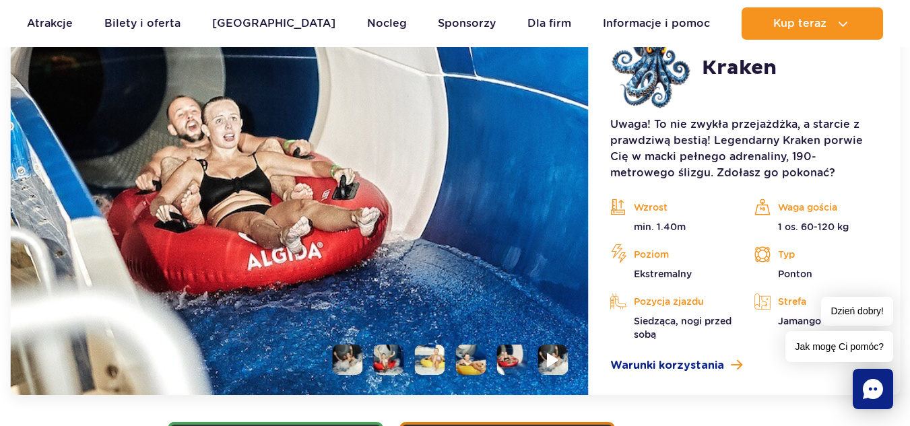
click at [545, 360] on li at bounding box center [553, 360] width 30 height 30
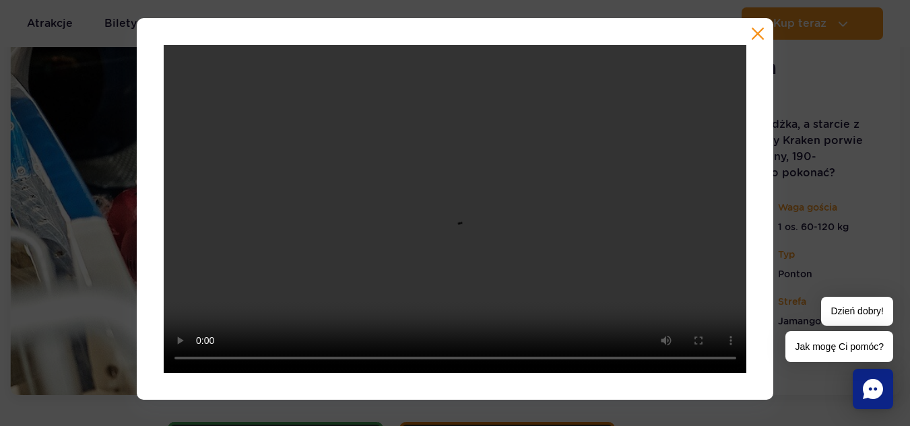
click at [757, 28] on button "button" at bounding box center [757, 33] width 13 height 13
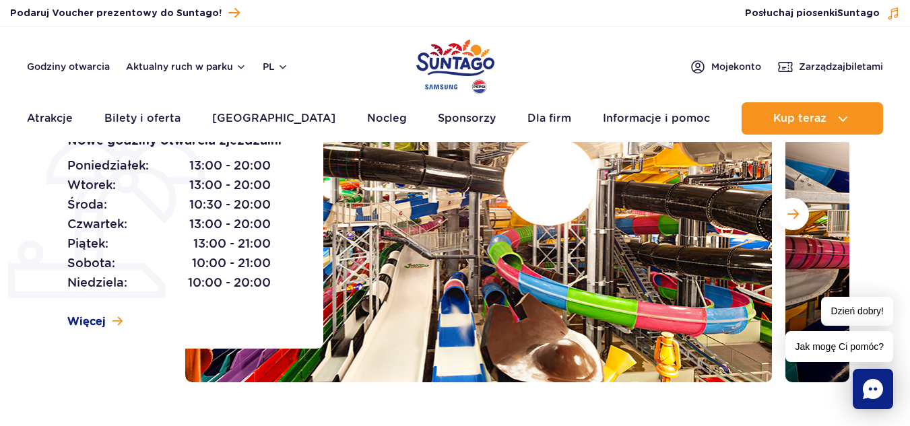
scroll to position [0, 0]
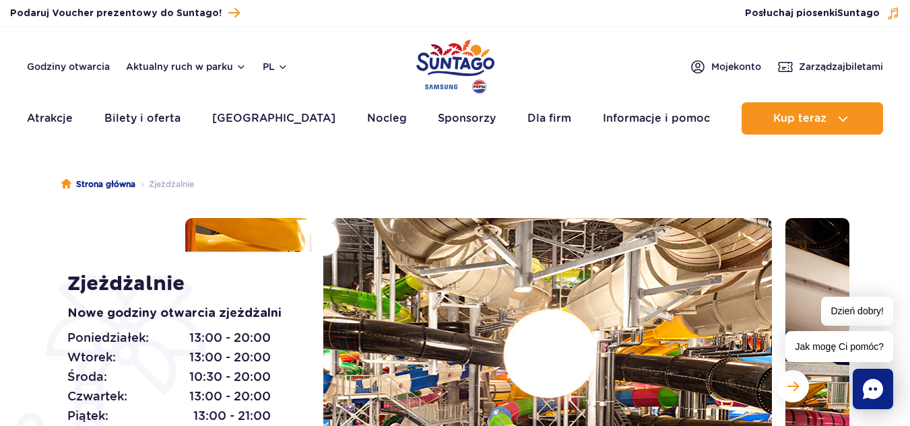
drag, startPoint x: 570, startPoint y: 52, endPoint x: 591, endPoint y: 32, distance: 28.6
click at [570, 52] on header "Godziny otwarcia Aktualny ruch w parku pl PL EN UA Moje konto Zarządzaj biletam…" at bounding box center [455, 84] width 910 height 115
